Goal: Obtain resource: Download file/media

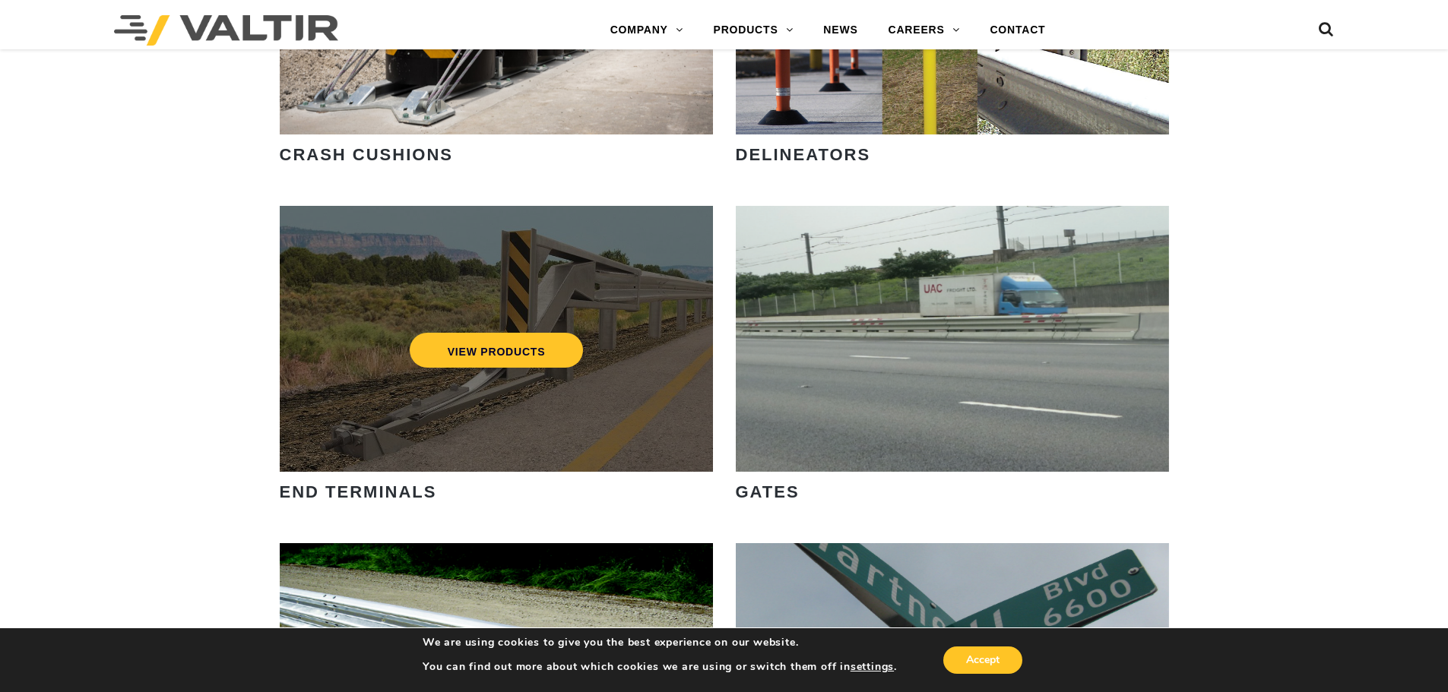
scroll to position [1520, 0]
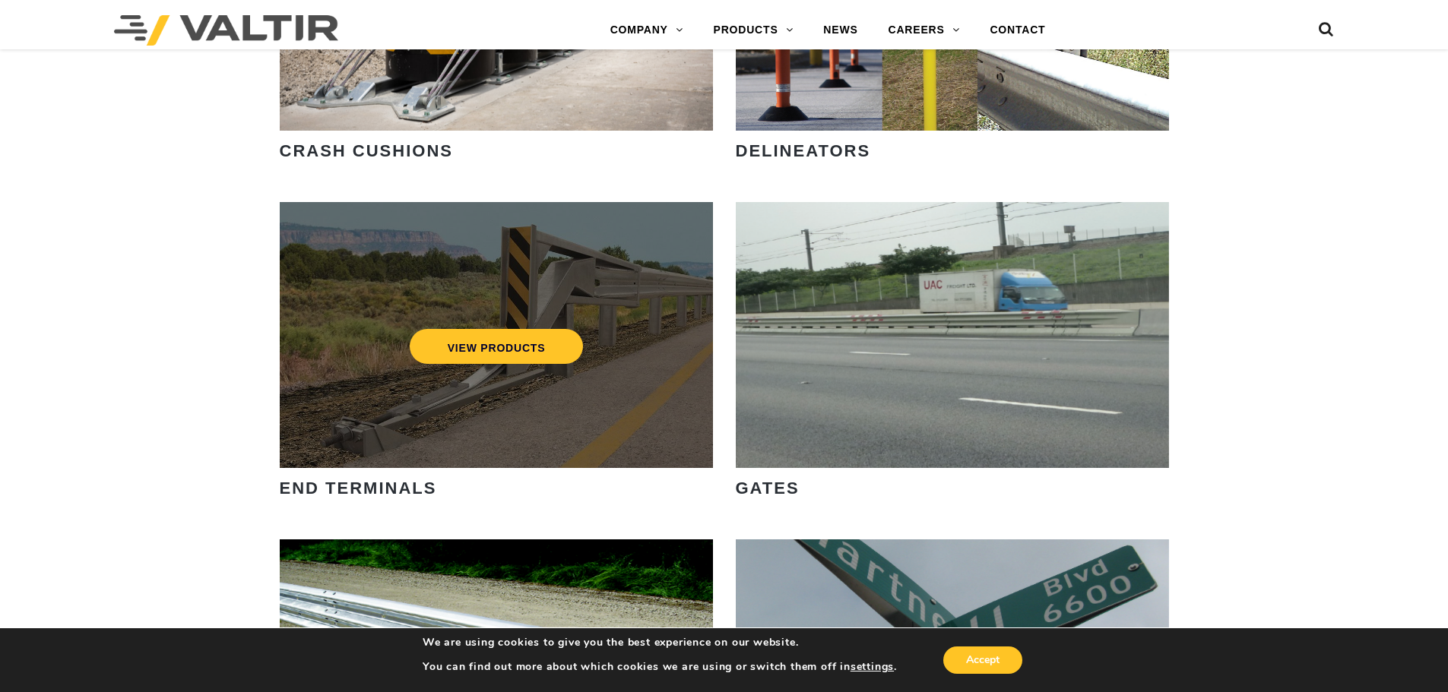
click at [416, 404] on div "VIEW PRODUCTS" at bounding box center [496, 335] width 433 height 266
click at [473, 347] on link "VIEW PRODUCTS" at bounding box center [496, 346] width 174 height 35
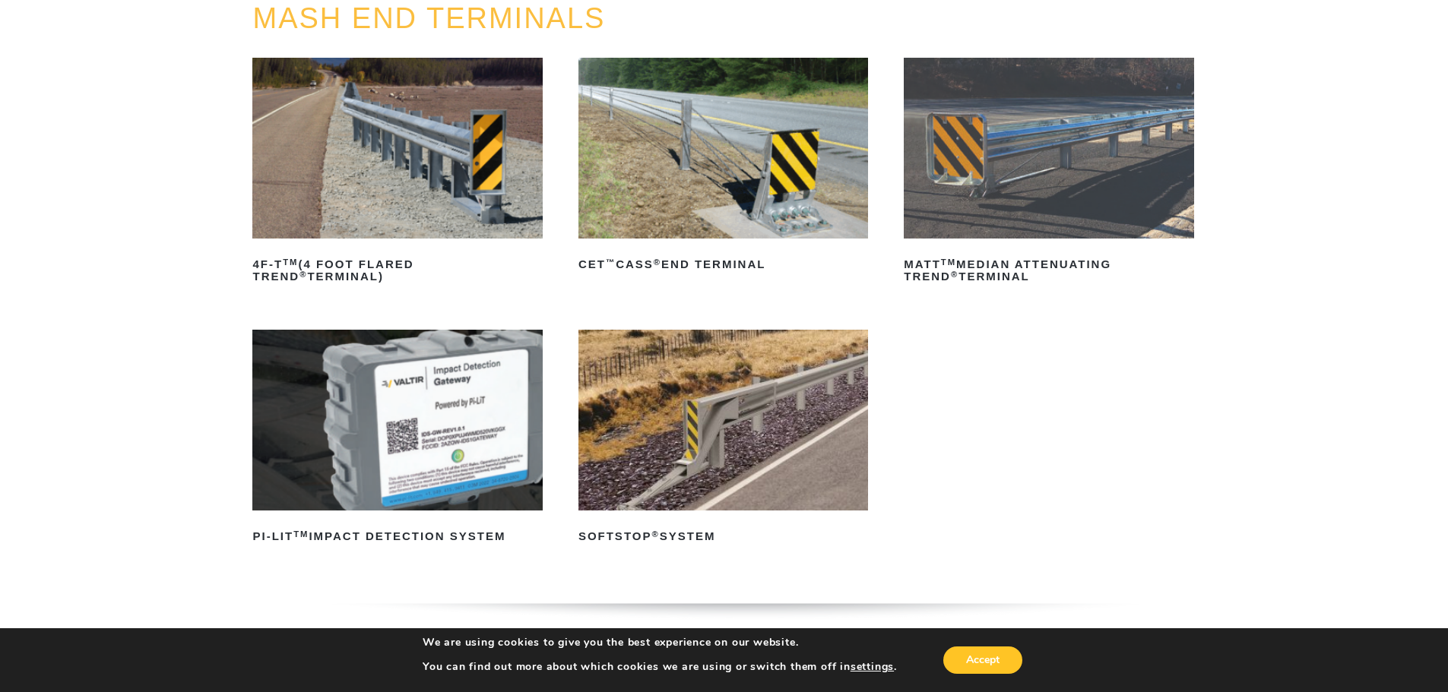
scroll to position [228, 0]
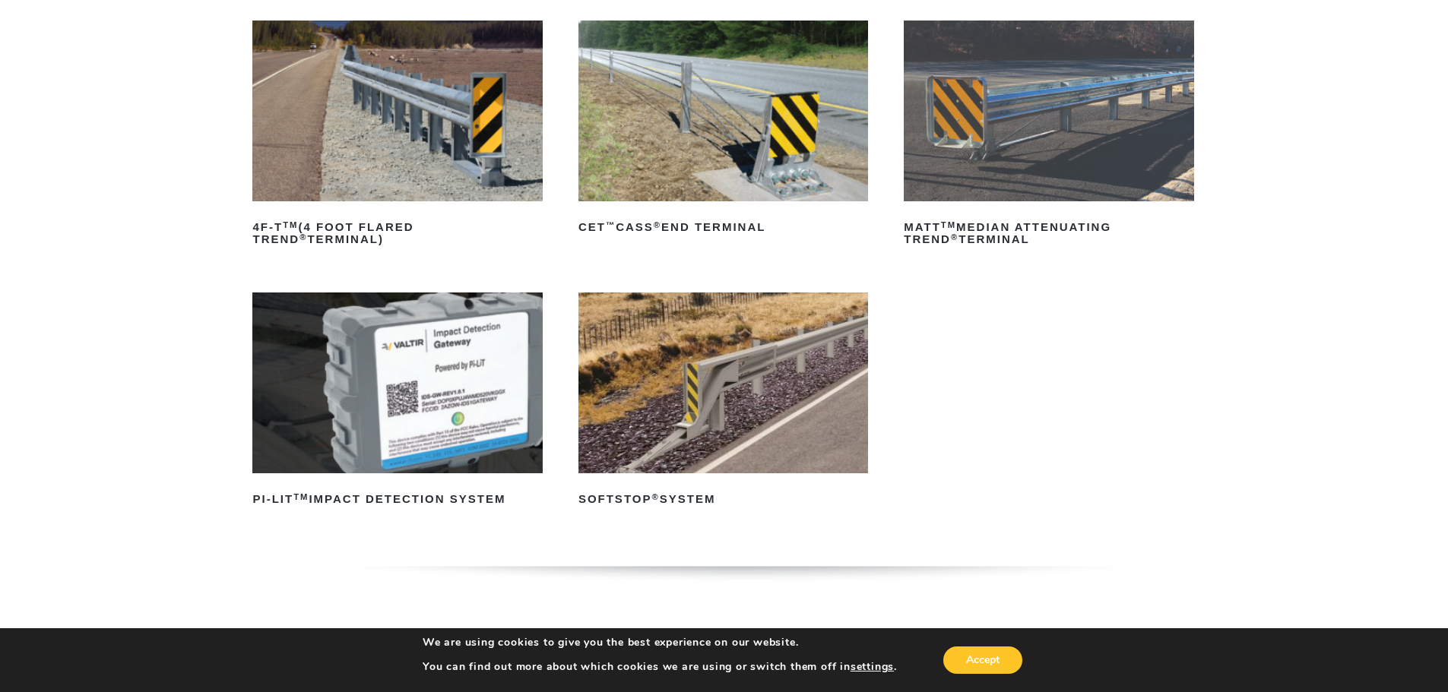
click at [707, 380] on img at bounding box center [723, 383] width 290 height 181
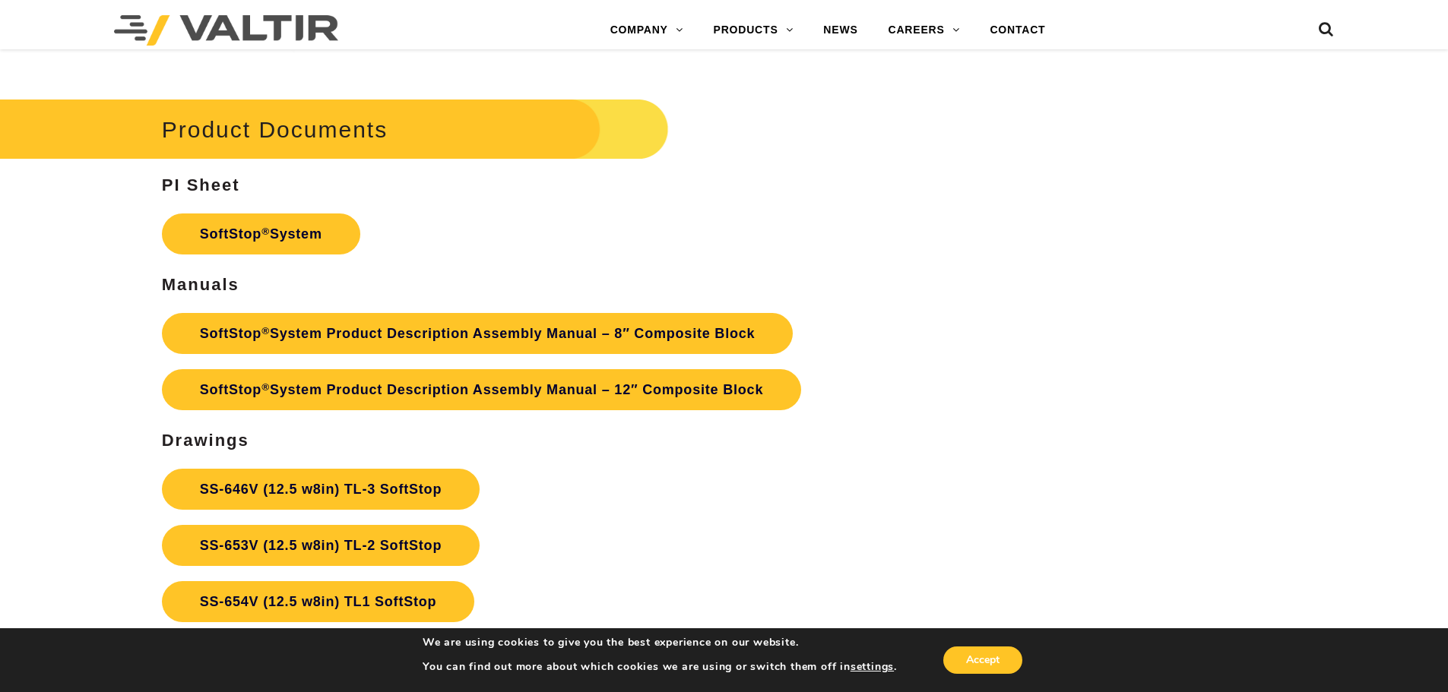
scroll to position [5395, 0]
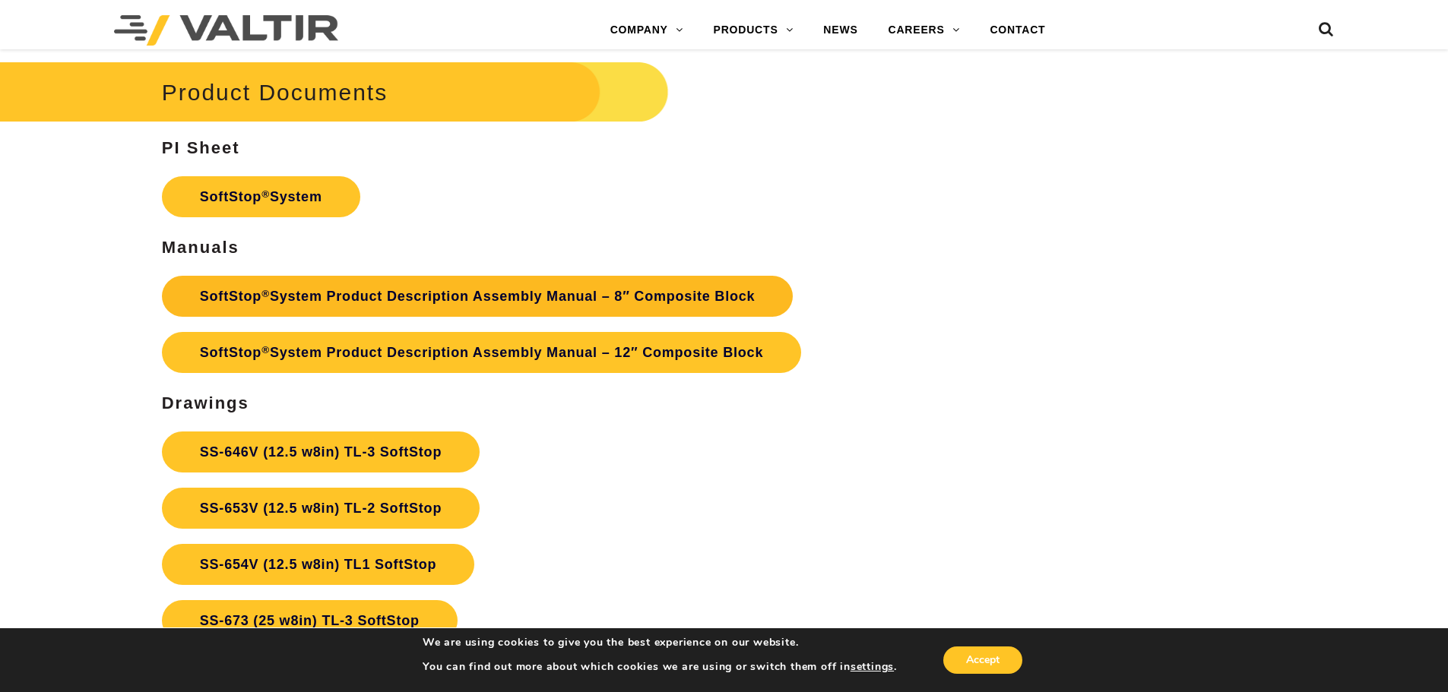
click at [504, 296] on link "SoftStop ® System Product Description Assembly Manual – 8″ Composite Block" at bounding box center [477, 296] width 631 height 41
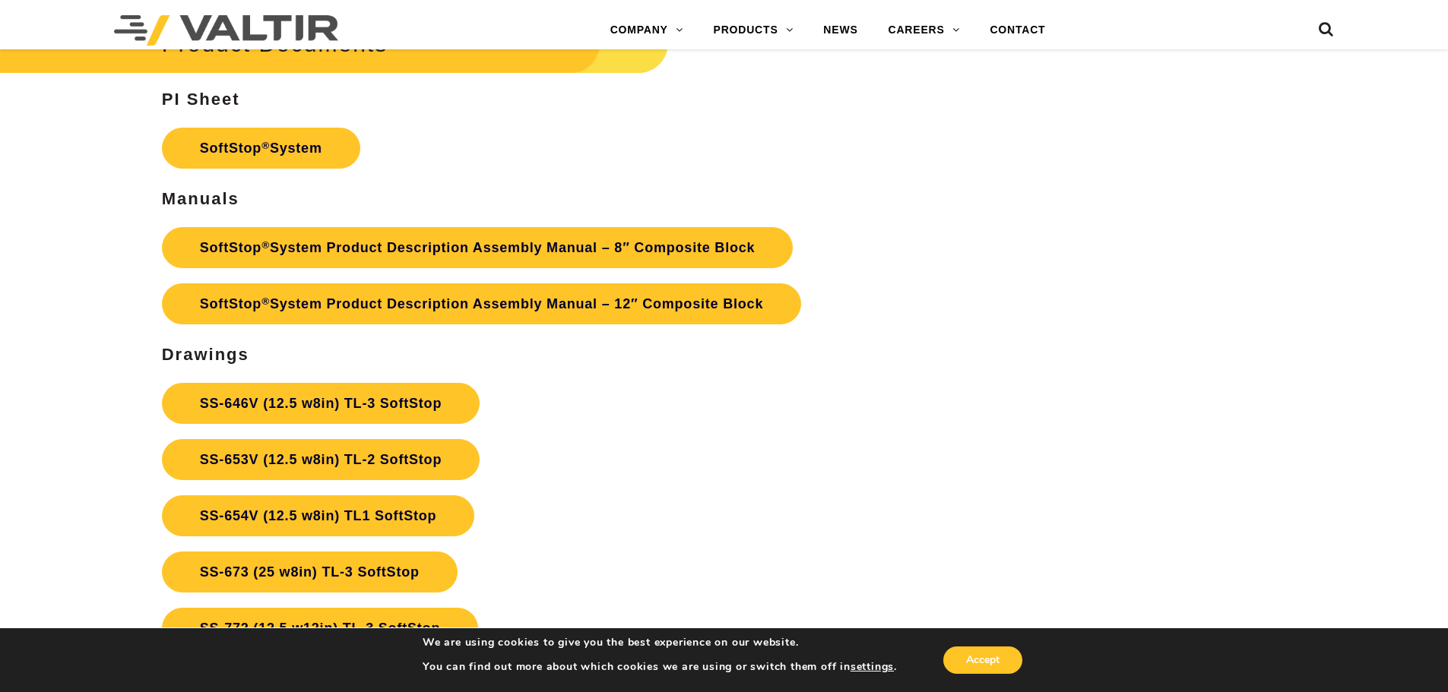
scroll to position [5471, 0]
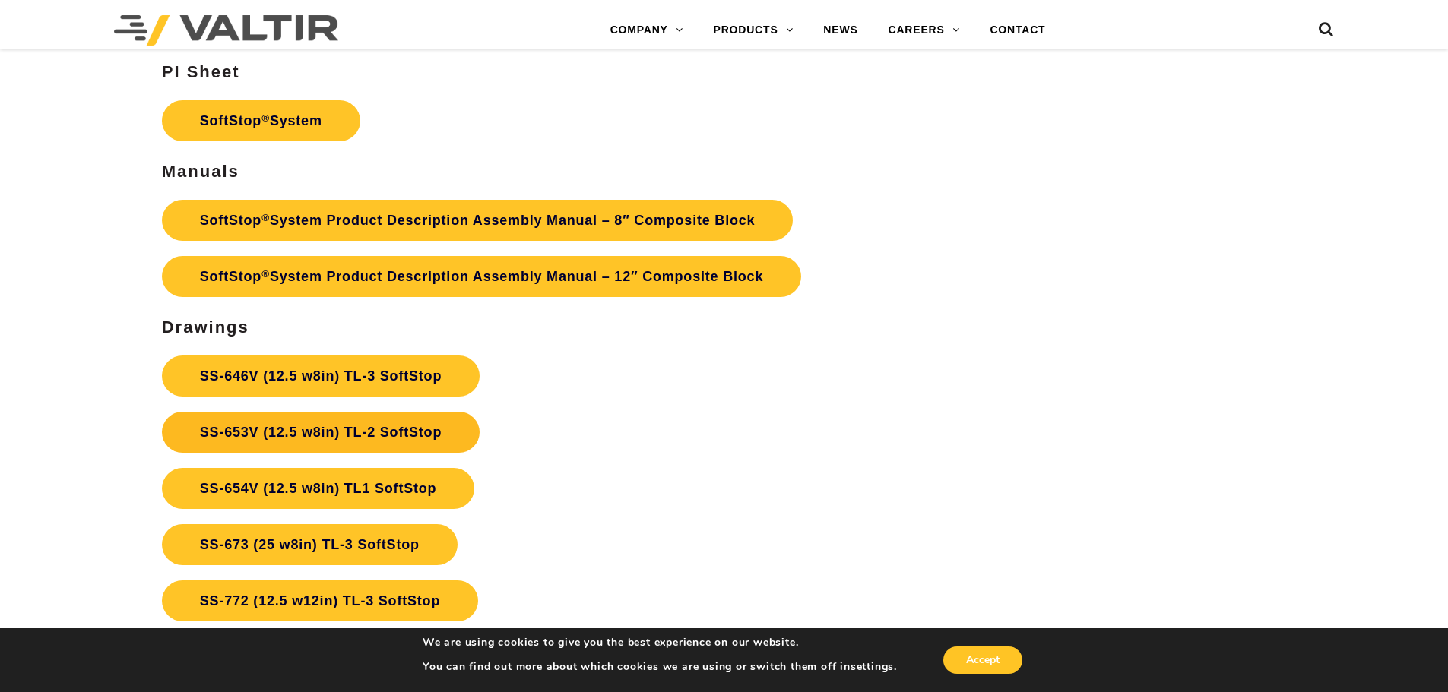
click at [351, 432] on link "SS-653V (12.5 w8in) TL-2 SoftStop" at bounding box center [321, 432] width 318 height 41
